Goal: Task Accomplishment & Management: Manage account settings

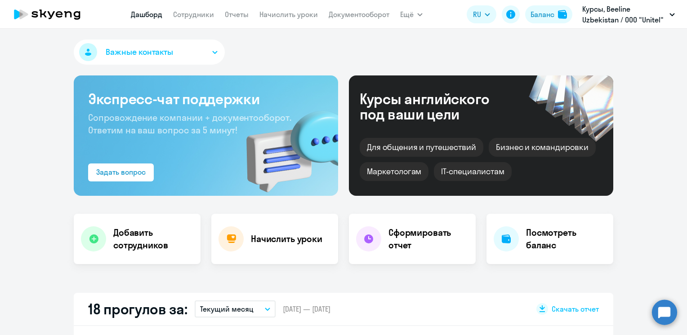
select select "30"
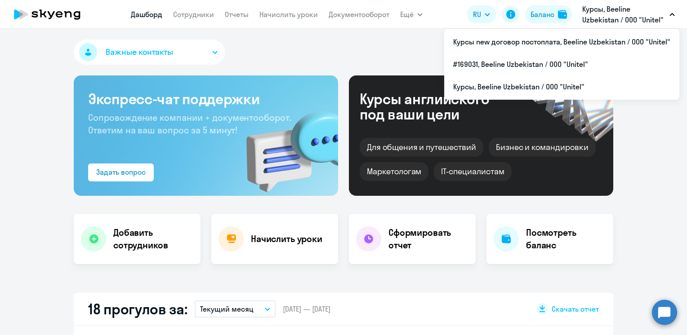
click at [594, 13] on p "Курсы, Beeline Uzbekistan / ООО "Unitel"" at bounding box center [624, 15] width 84 height 22
click at [594, 12] on p "Курсы, Beeline Uzbekistan / ООО "Unitel"" at bounding box center [624, 15] width 84 height 22
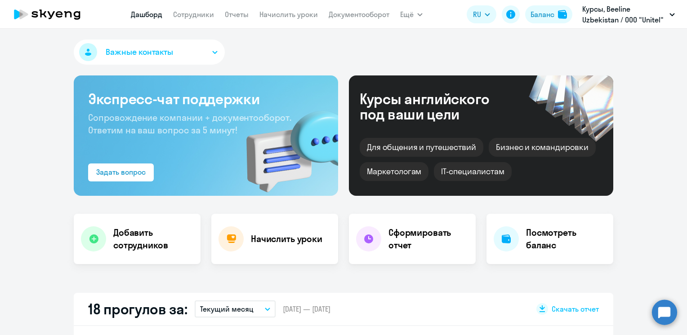
click at [601, 17] on p "Курсы, Beeline Uzbekistan / ООО "Unitel"" at bounding box center [624, 15] width 84 height 22
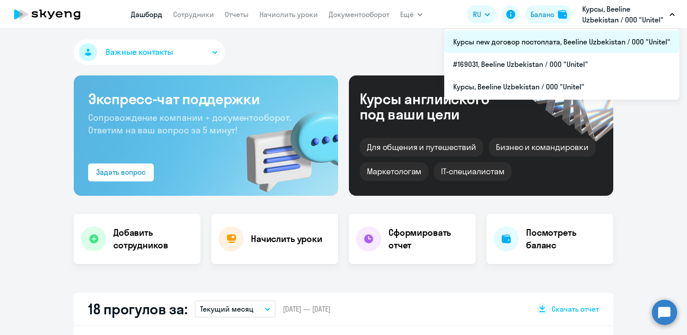
click at [524, 44] on li "Курсы new договор постоплата, Beeline Uzbekistan / ООО "Unitel"" at bounding box center [561, 42] width 235 height 22
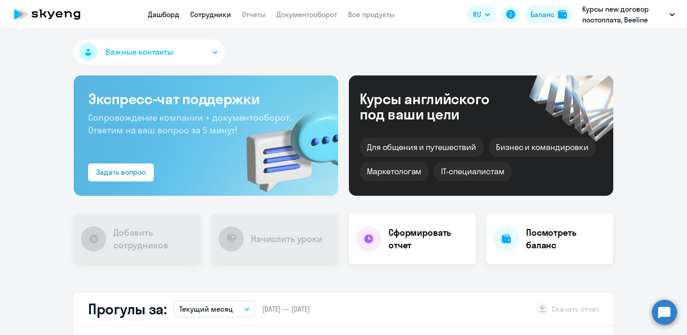
click at [221, 15] on link "Сотрудники" at bounding box center [210, 14] width 41 height 9
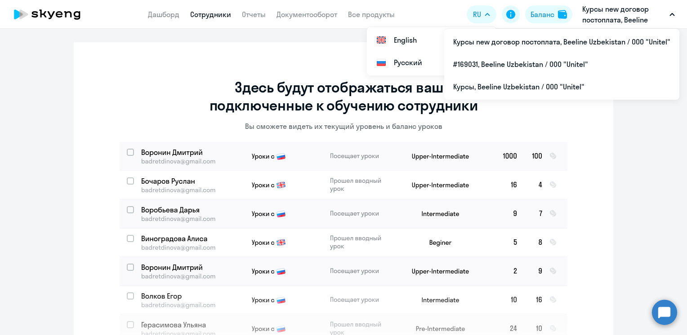
click at [600, 14] on p "Курсы new договор постоплата, Beeline Uzbekistan / ООО "Unitel"" at bounding box center [624, 15] width 84 height 22
click at [603, 18] on p "Курсы new договор постоплата, Beeline Uzbekistan / ООО "Unitel"" at bounding box center [624, 15] width 84 height 22
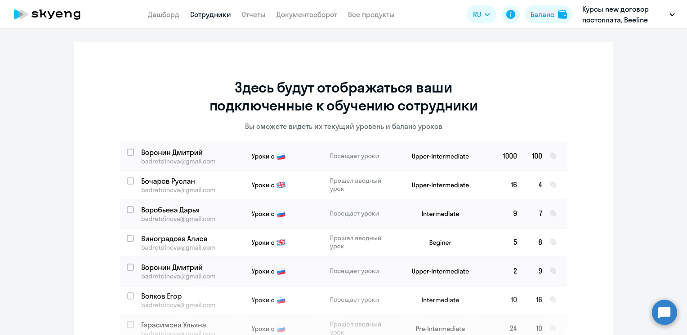
click at [602, 19] on p "Курсы new договор постоплата, Beeline Uzbekistan / ООО "Unitel"" at bounding box center [624, 15] width 84 height 22
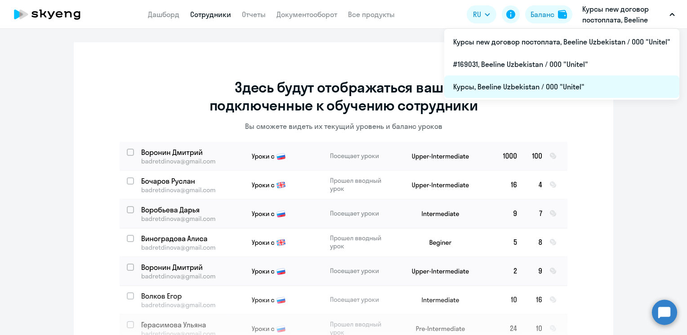
click at [489, 85] on li "Курсы, Beeline Uzbekistan / ООО "Unitel"" at bounding box center [561, 87] width 235 height 22
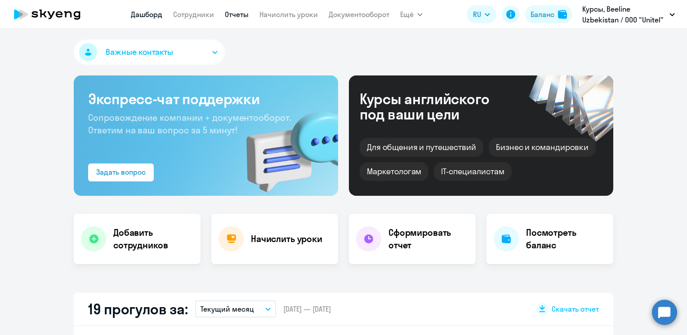
select select "30"
click at [194, 12] on link "Сотрудники" at bounding box center [193, 14] width 41 height 9
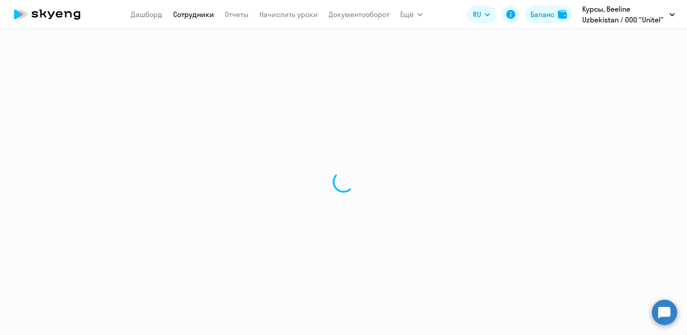
select select "30"
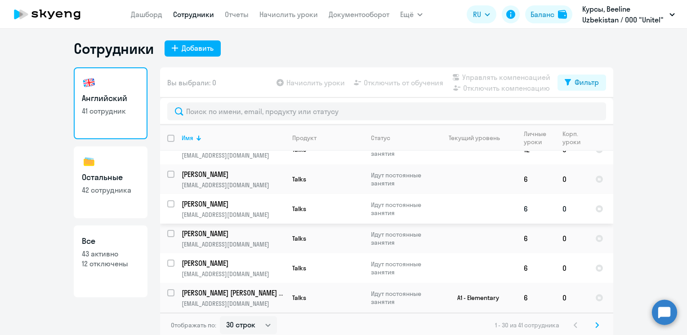
scroll to position [5, 0]
